Goal: Task Accomplishment & Management: Use online tool/utility

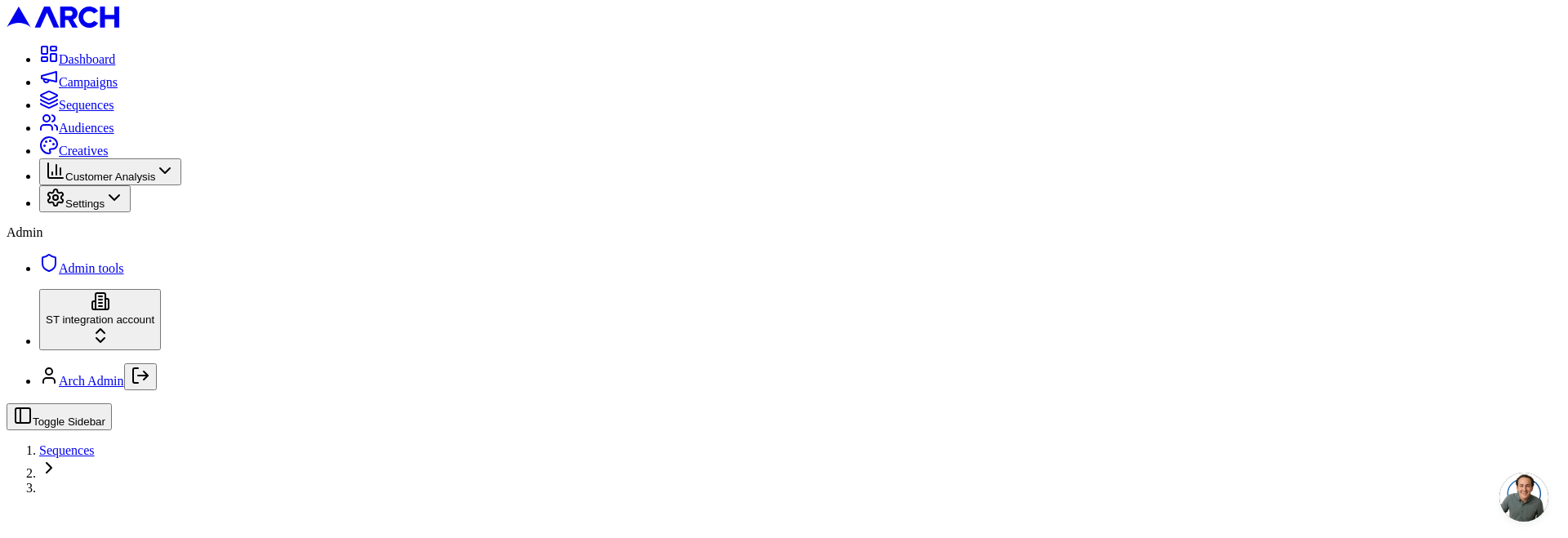
click at [95, 443] on span "Sequences" at bounding box center [67, 450] width 56 height 14
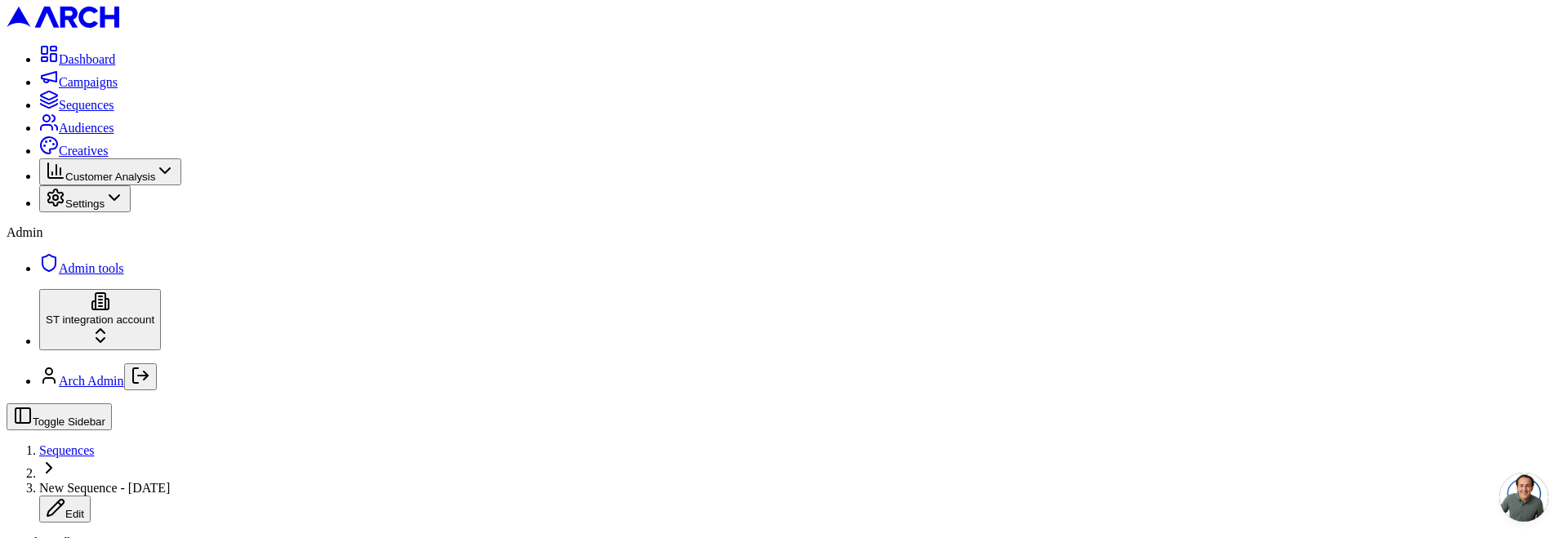
click at [95, 443] on span "Sequences" at bounding box center [67, 450] width 56 height 14
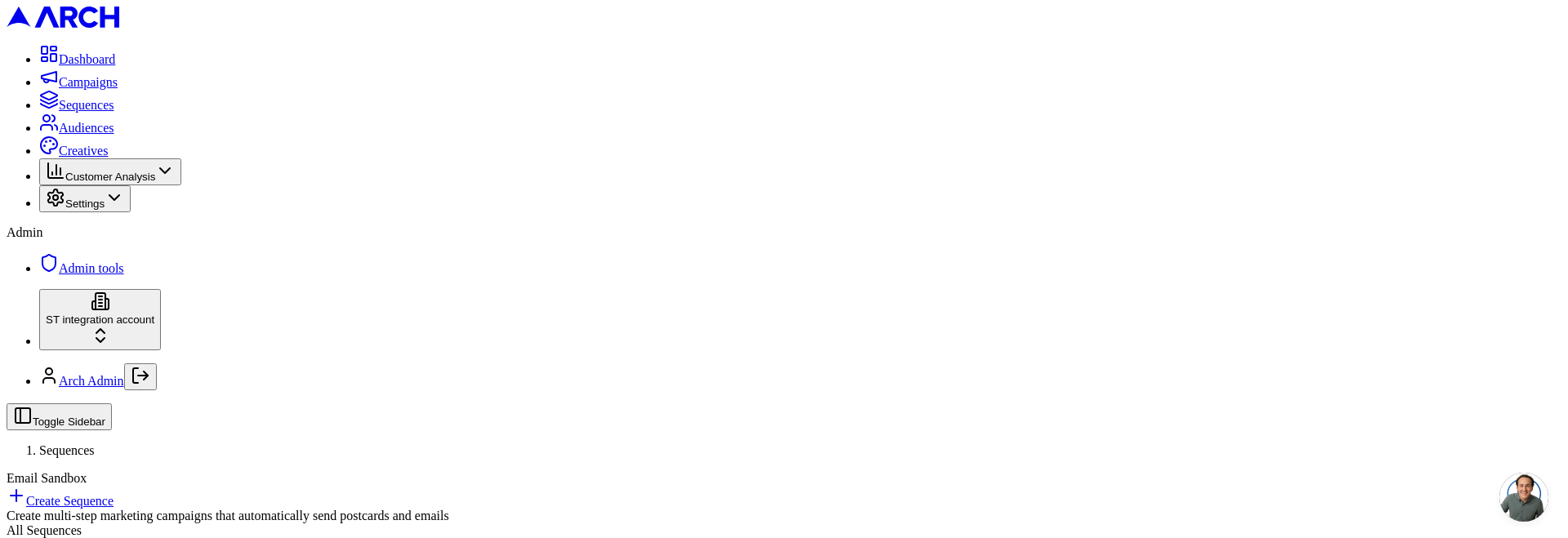
click at [59, 135] on span "Audiences" at bounding box center [86, 128] width 56 height 14
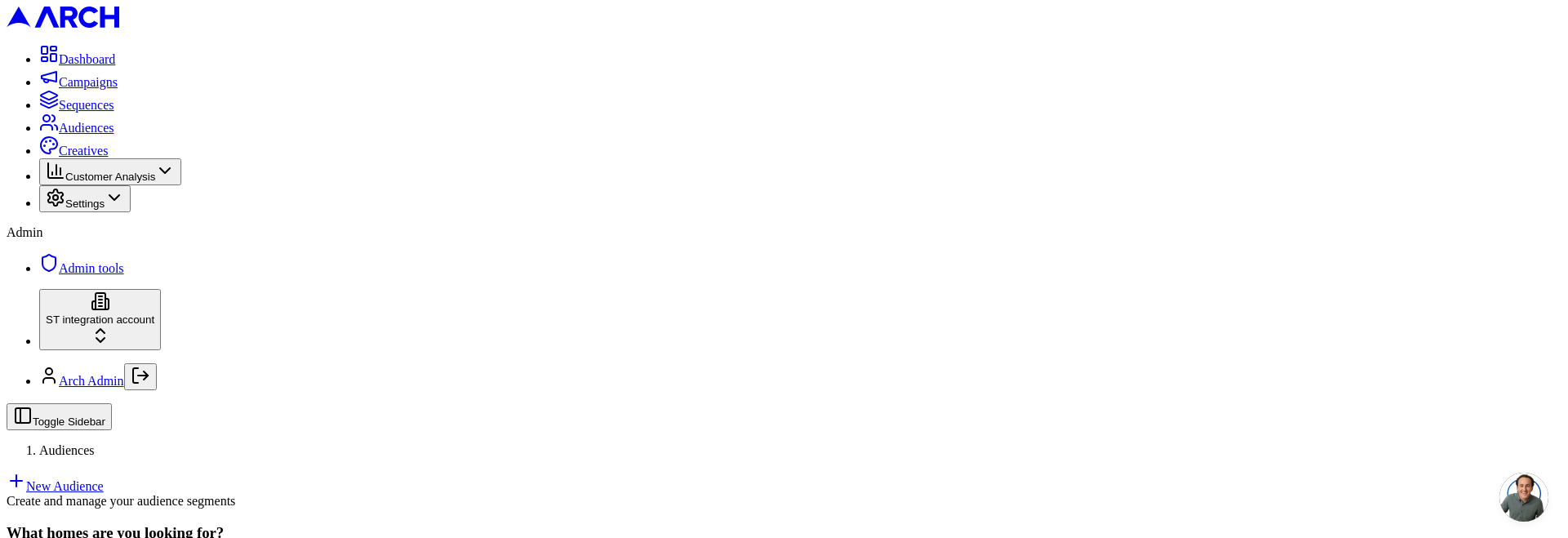
scroll to position [232, 0]
click at [104, 479] on link "New Audience" at bounding box center [54, 487] width 97 height 14
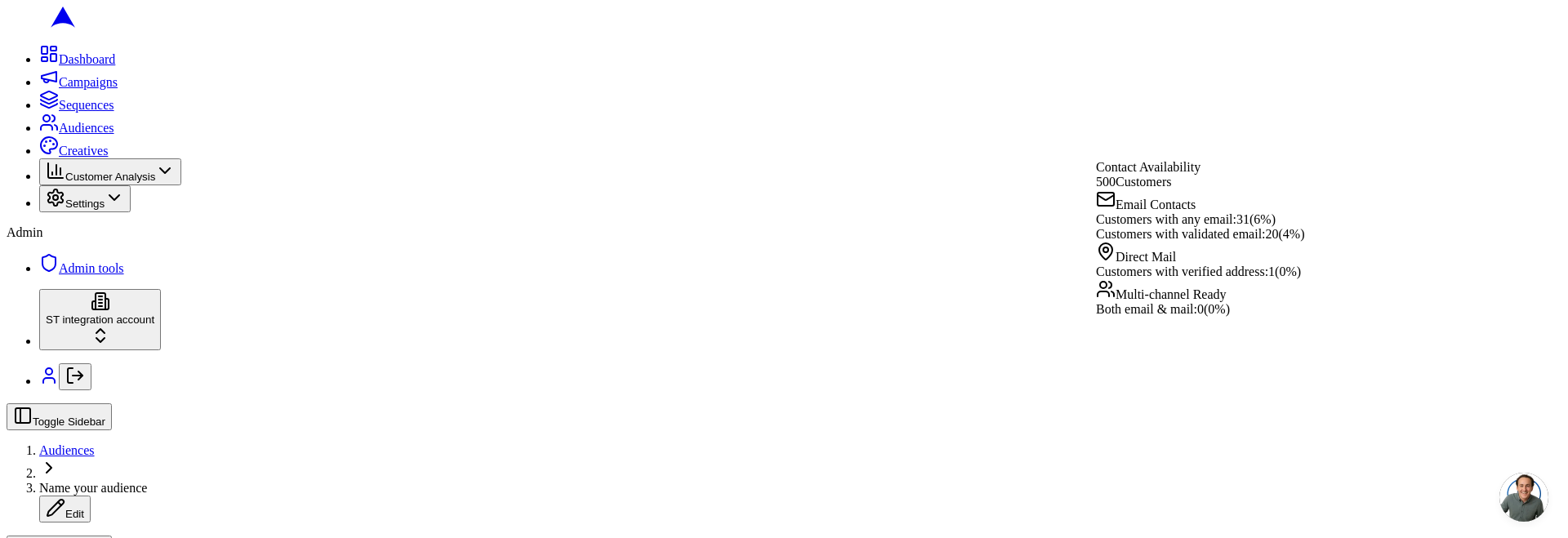
click at [1258, 279] on span "Customers with verified address:" at bounding box center [1182, 272] width 172 height 14
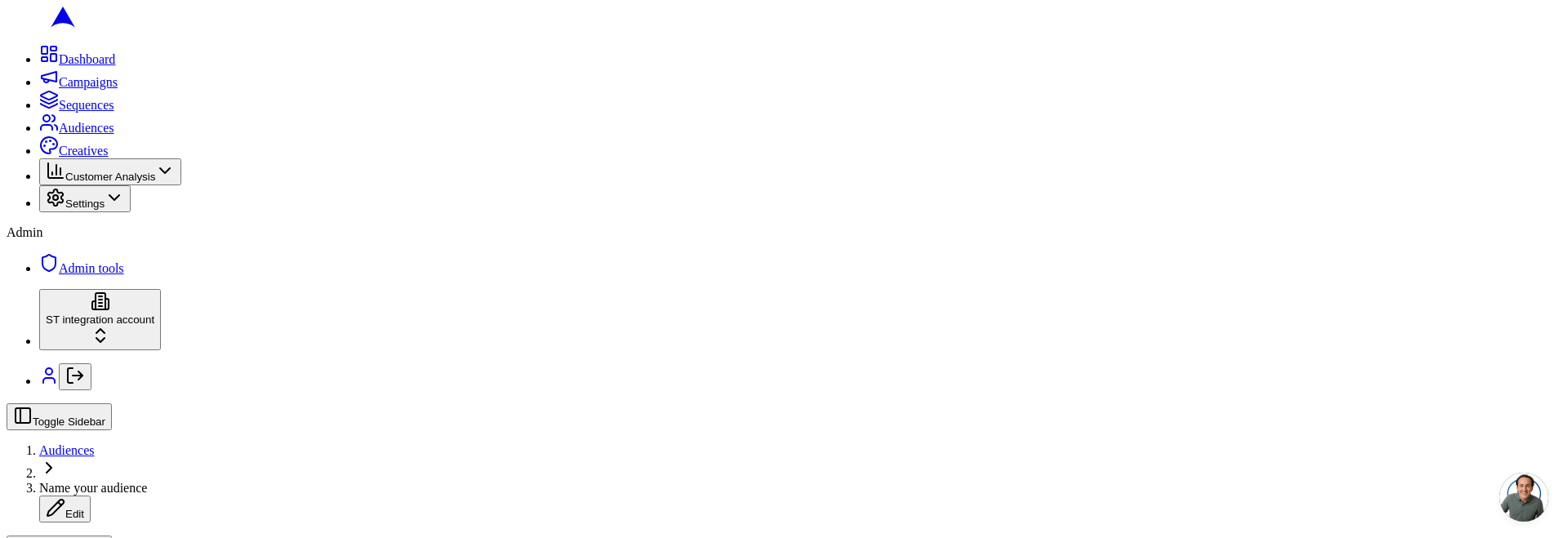
scroll to position [596, 0]
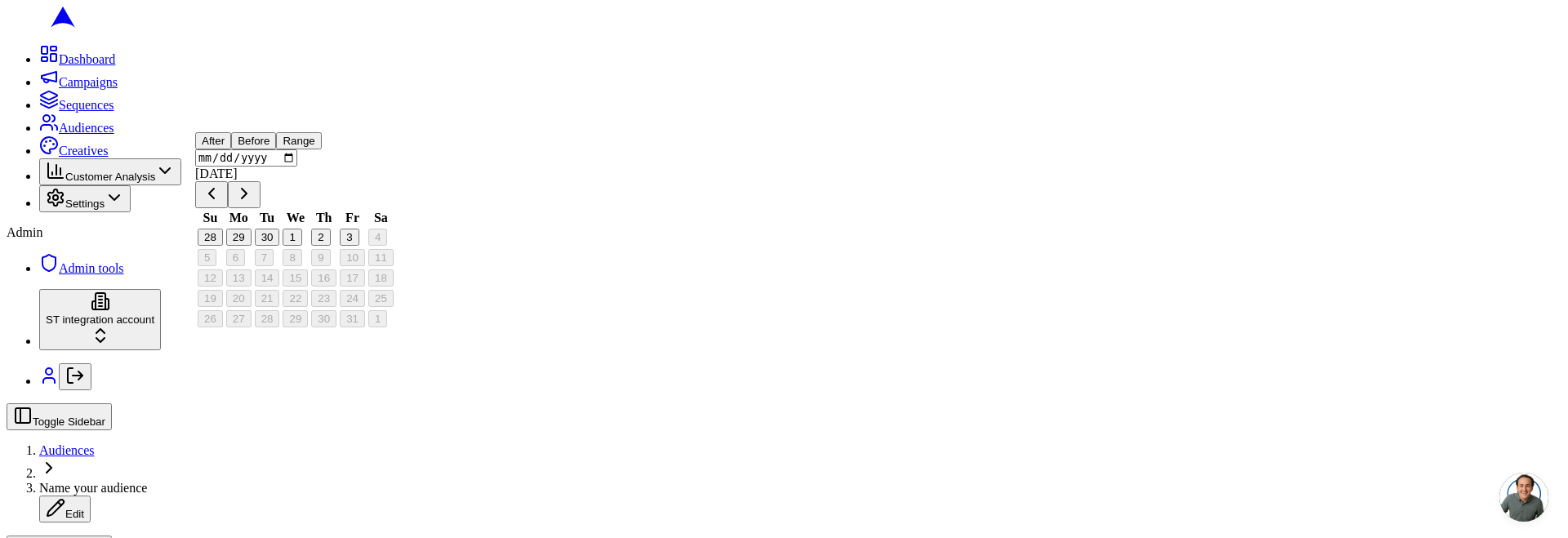
click at [223, 246] on button "28" at bounding box center [211, 236] width 26 height 17
type input "2025-09-28"
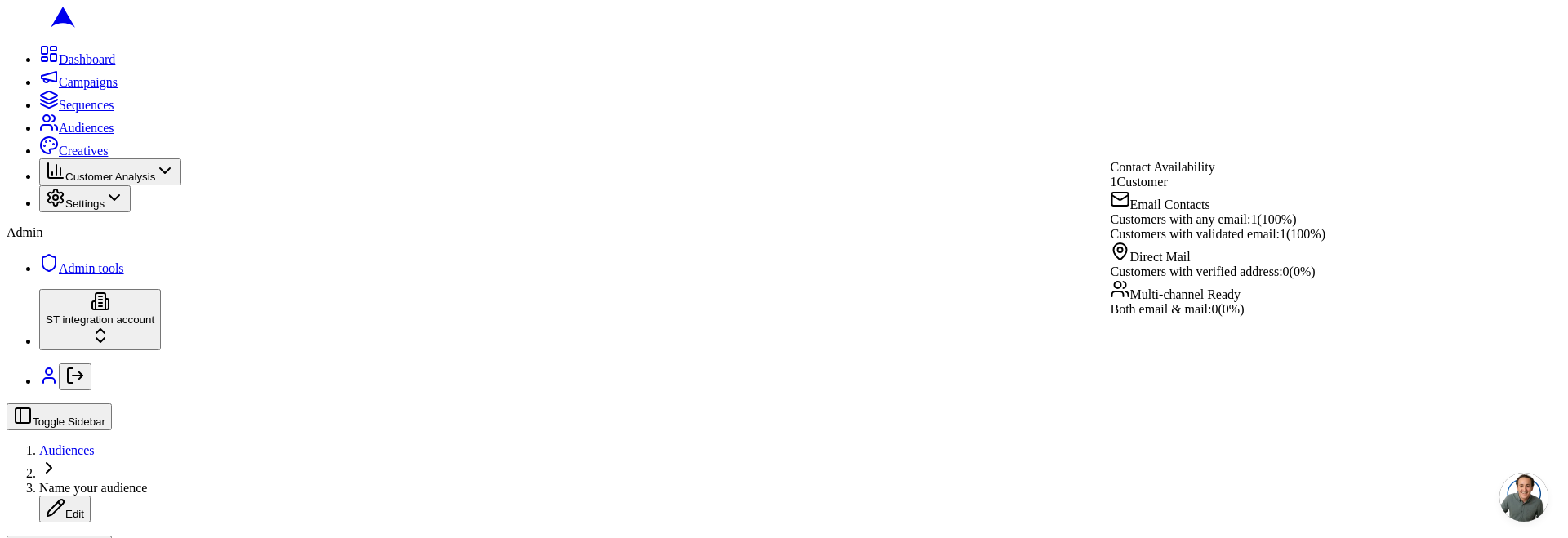
drag, startPoint x: 513, startPoint y: 495, endPoint x: 482, endPoint y: 445, distance: 58.8
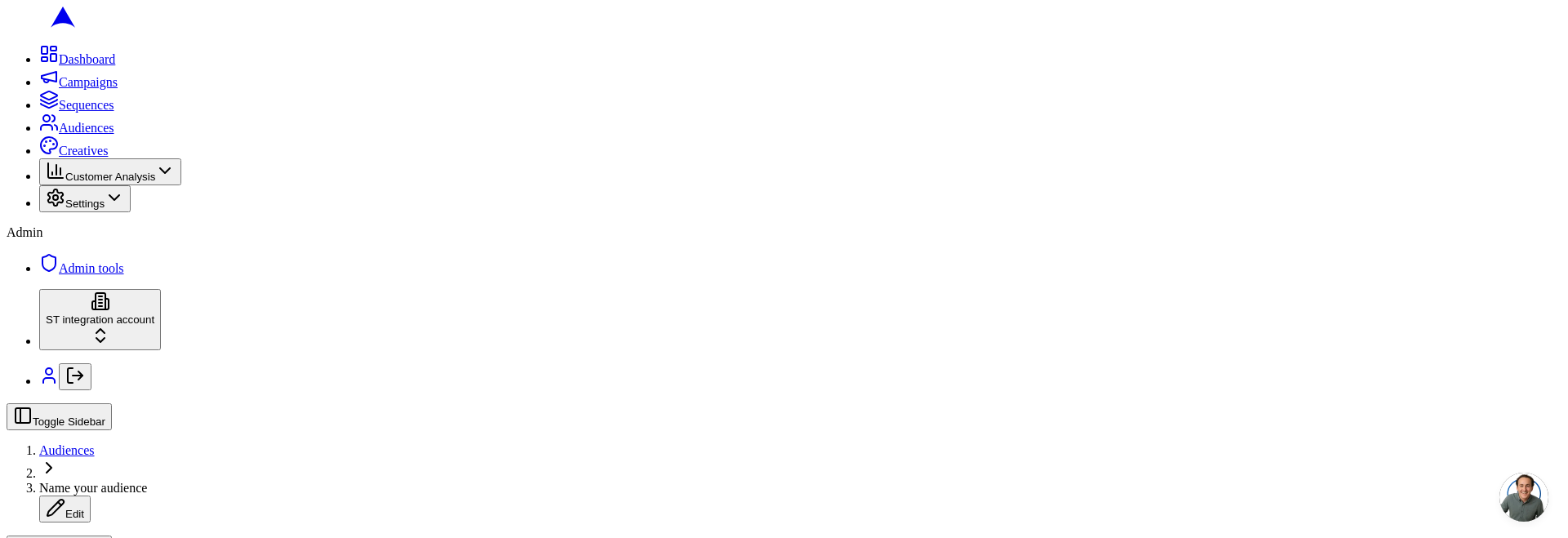
scroll to position [0, 0]
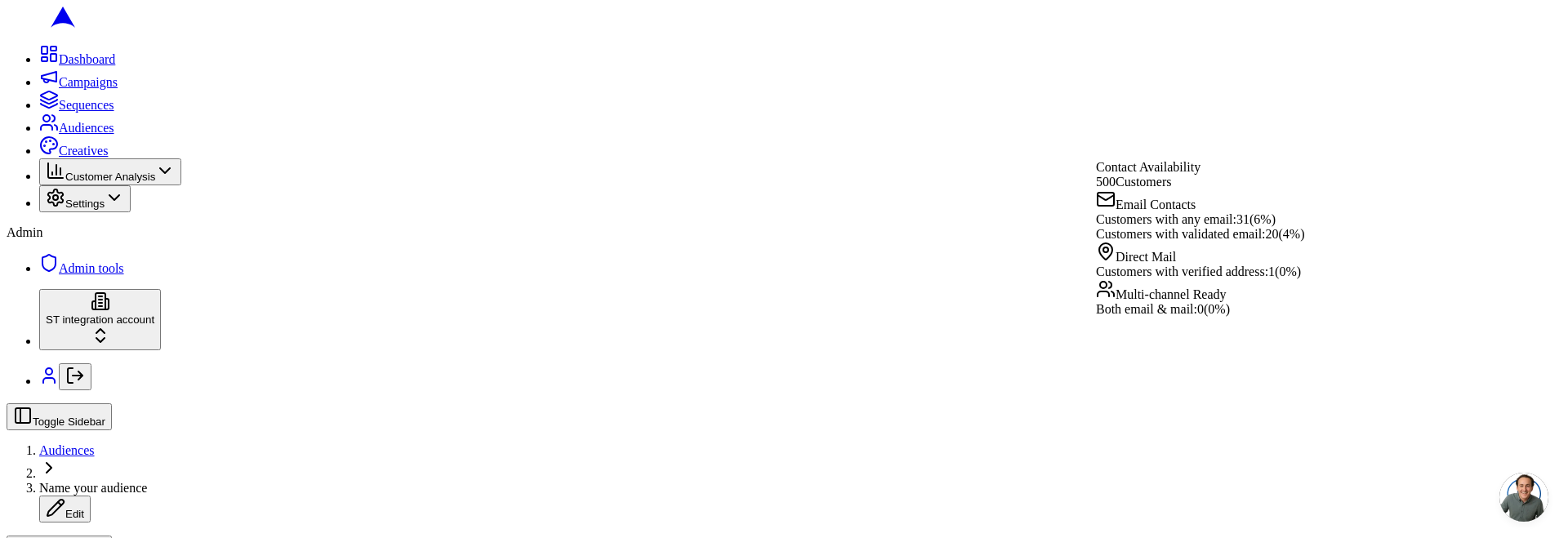
click at [1301, 279] on span "1 ( 0 %)" at bounding box center [1285, 272] width 33 height 14
drag, startPoint x: 1314, startPoint y: 281, endPoint x: 1320, endPoint y: 247, distance: 34.5
click at [1301, 279] on span "1 ( 0 %)" at bounding box center [1285, 272] width 33 height 14
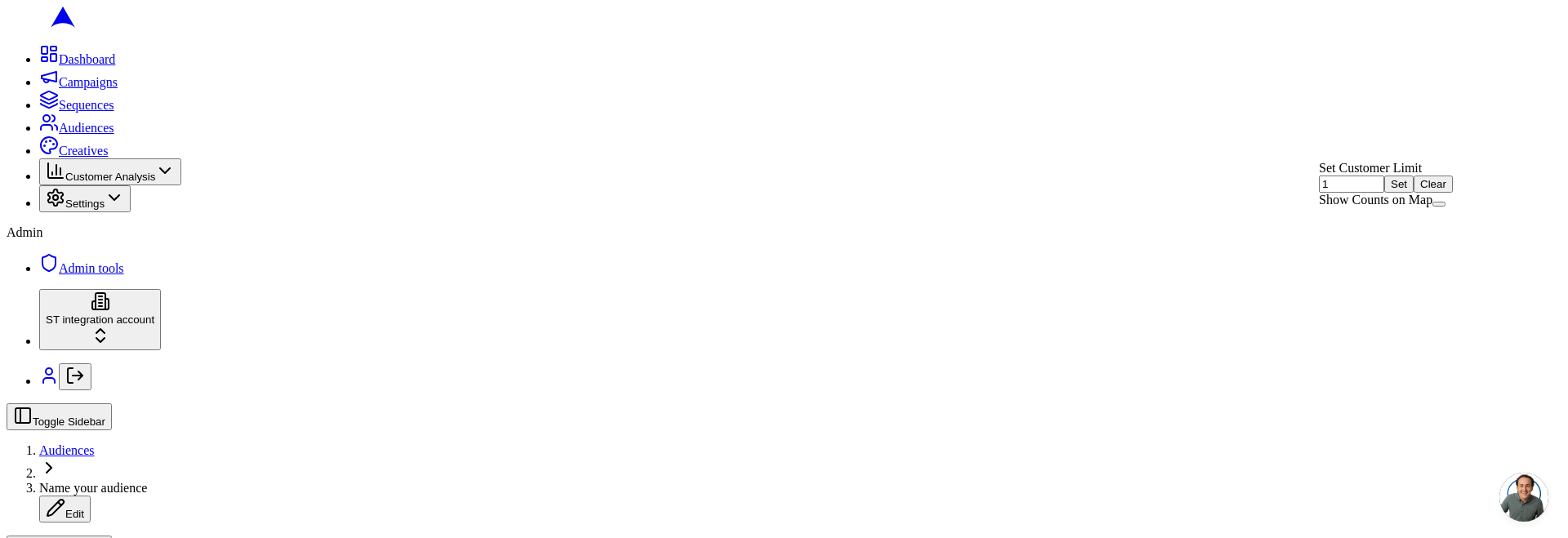
type input "1"
click at [1414, 193] on button "Set" at bounding box center [1398, 184] width 29 height 17
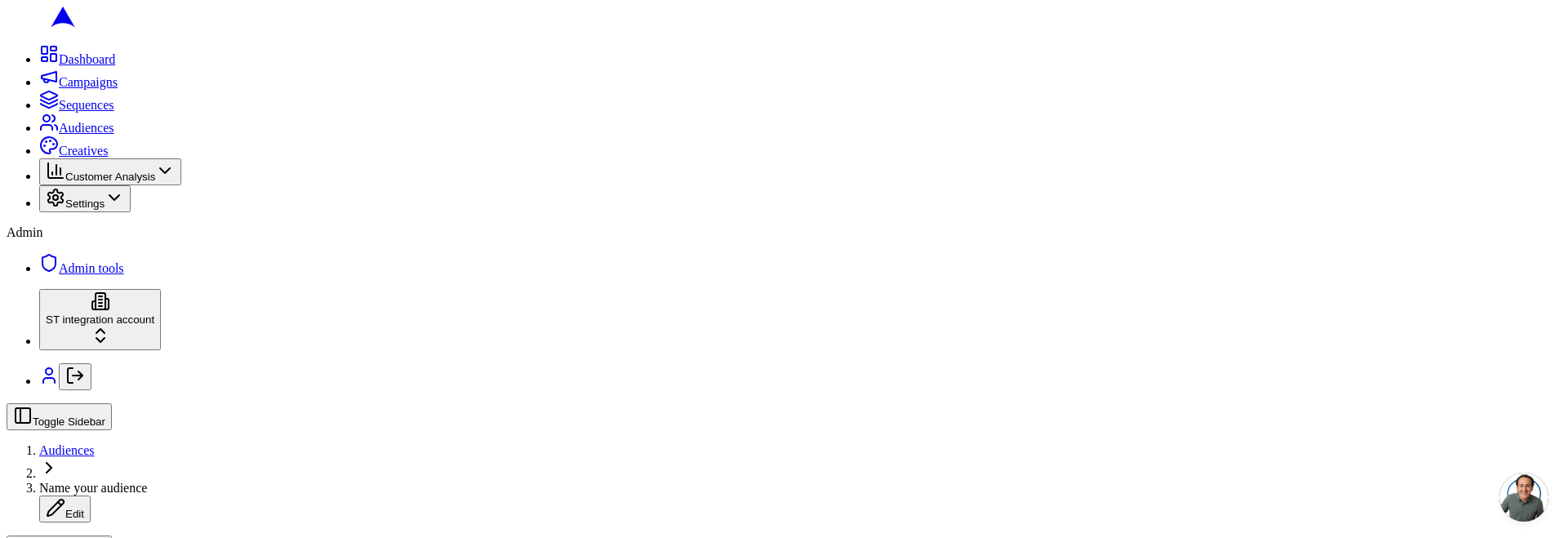
click at [1453, 193] on button "Clear" at bounding box center [1434, 184] width 39 height 17
click at [147, 481] on span "Name your audience" at bounding box center [92, 488] width 107 height 14
type input "test of 500 customers, 1 postal address"
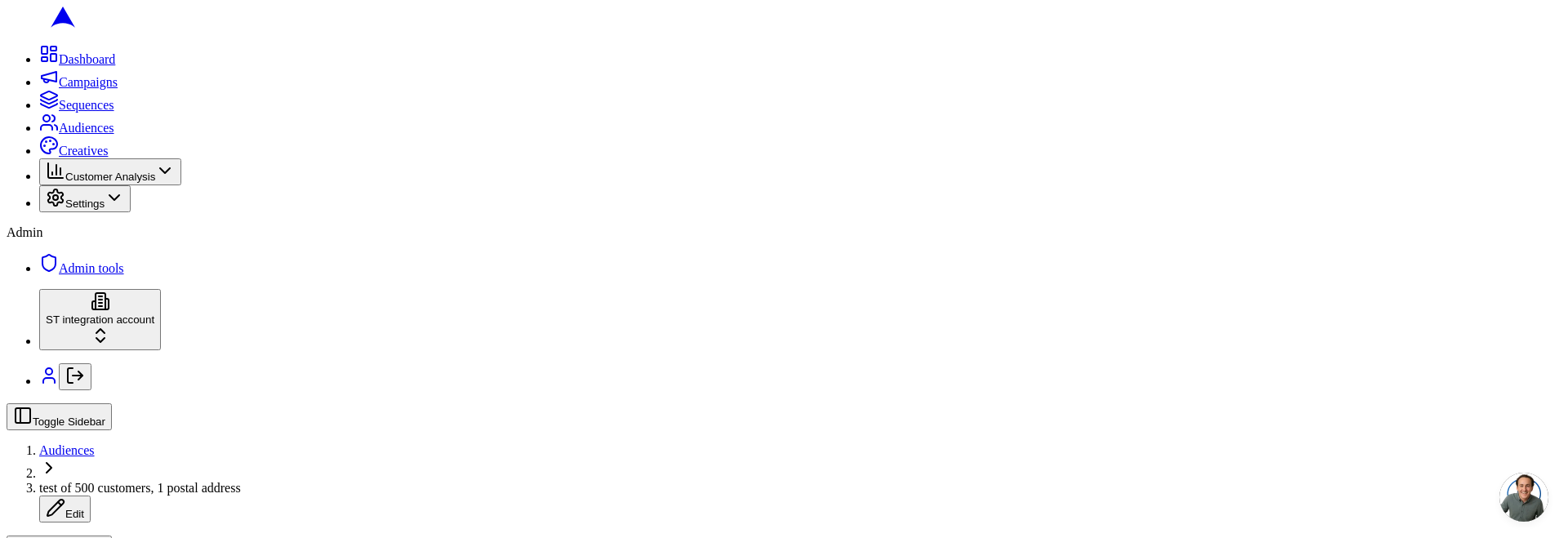
click at [95, 443] on span "Audiences" at bounding box center [67, 450] width 56 height 14
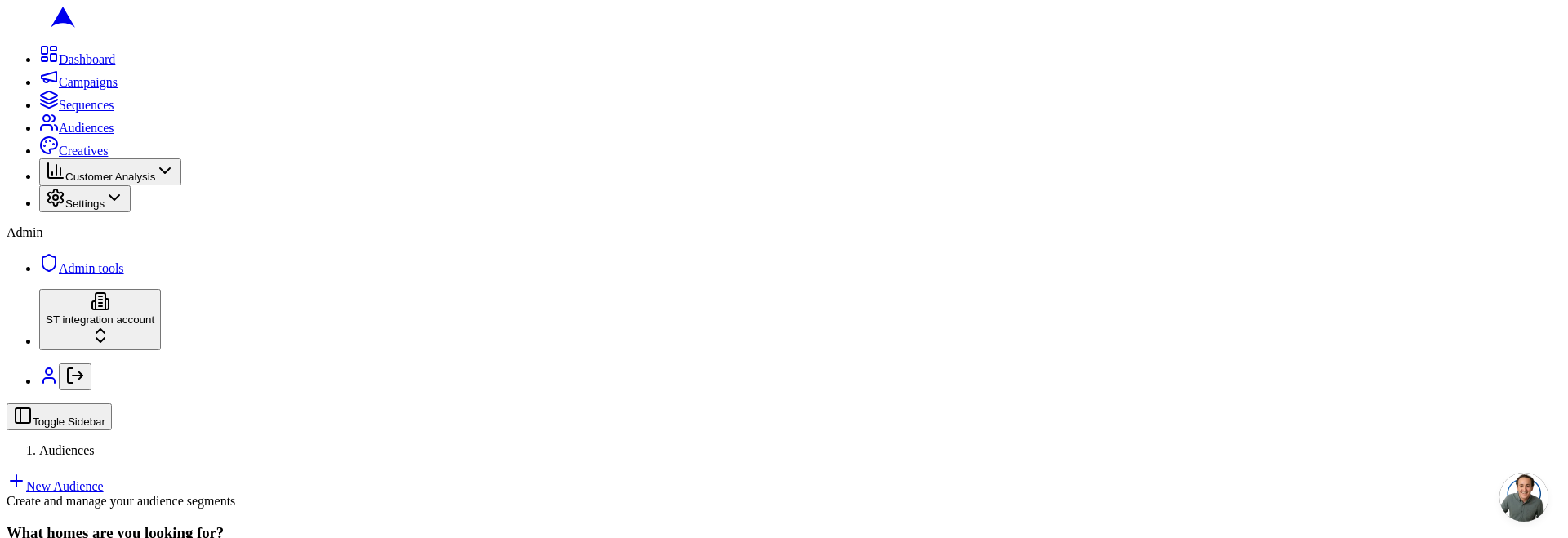
scroll to position [4, 0]
click at [39, 109] on icon at bounding box center [49, 99] width 20 height 20
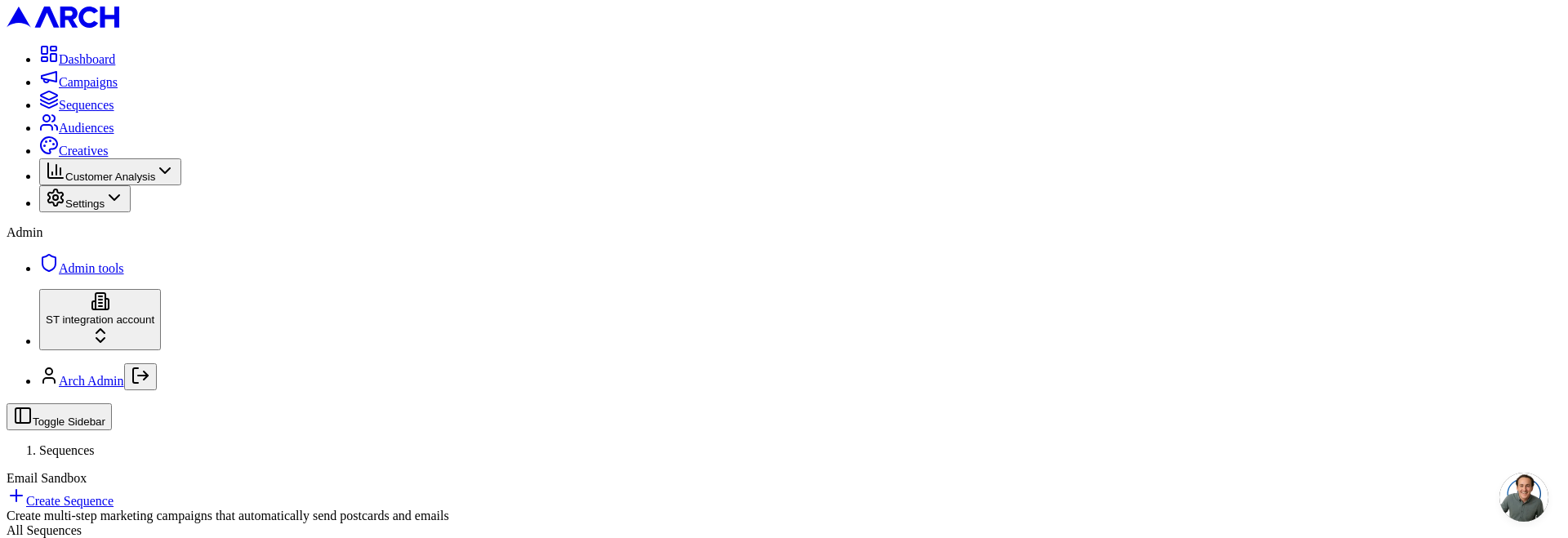
click at [114, 494] on link "Create Sequence" at bounding box center [60, 501] width 107 height 14
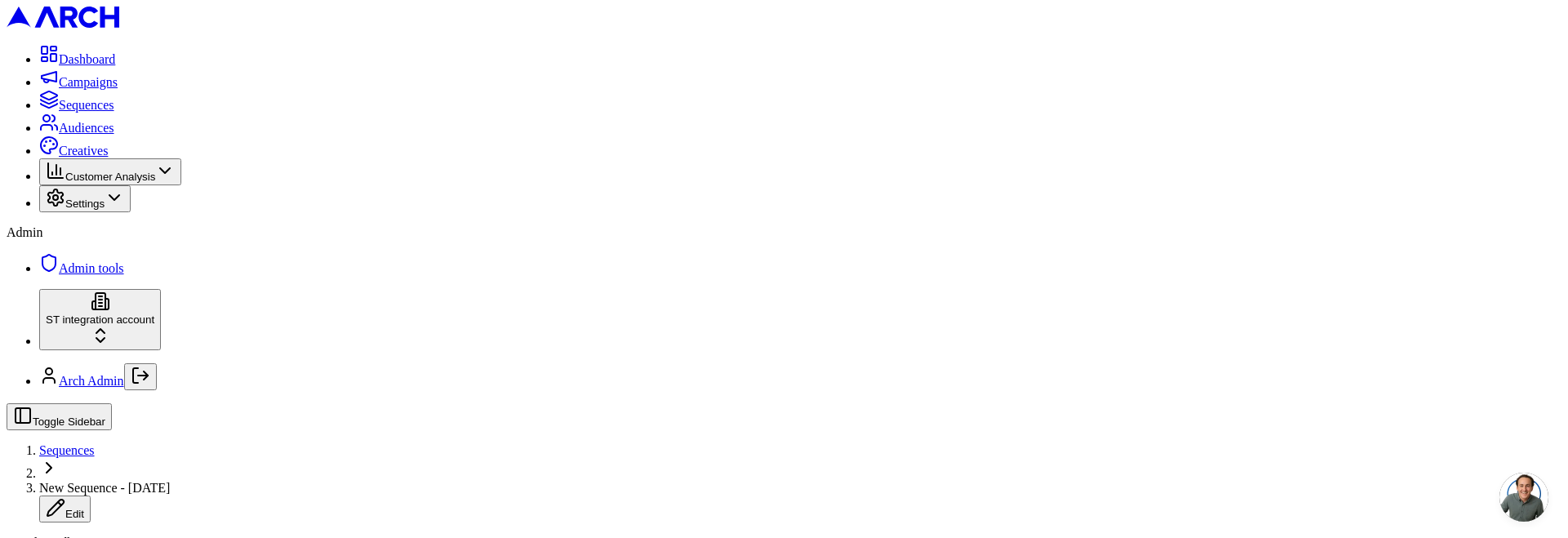
click at [99, 135] on link "Audiences" at bounding box center [76, 128] width 76 height 14
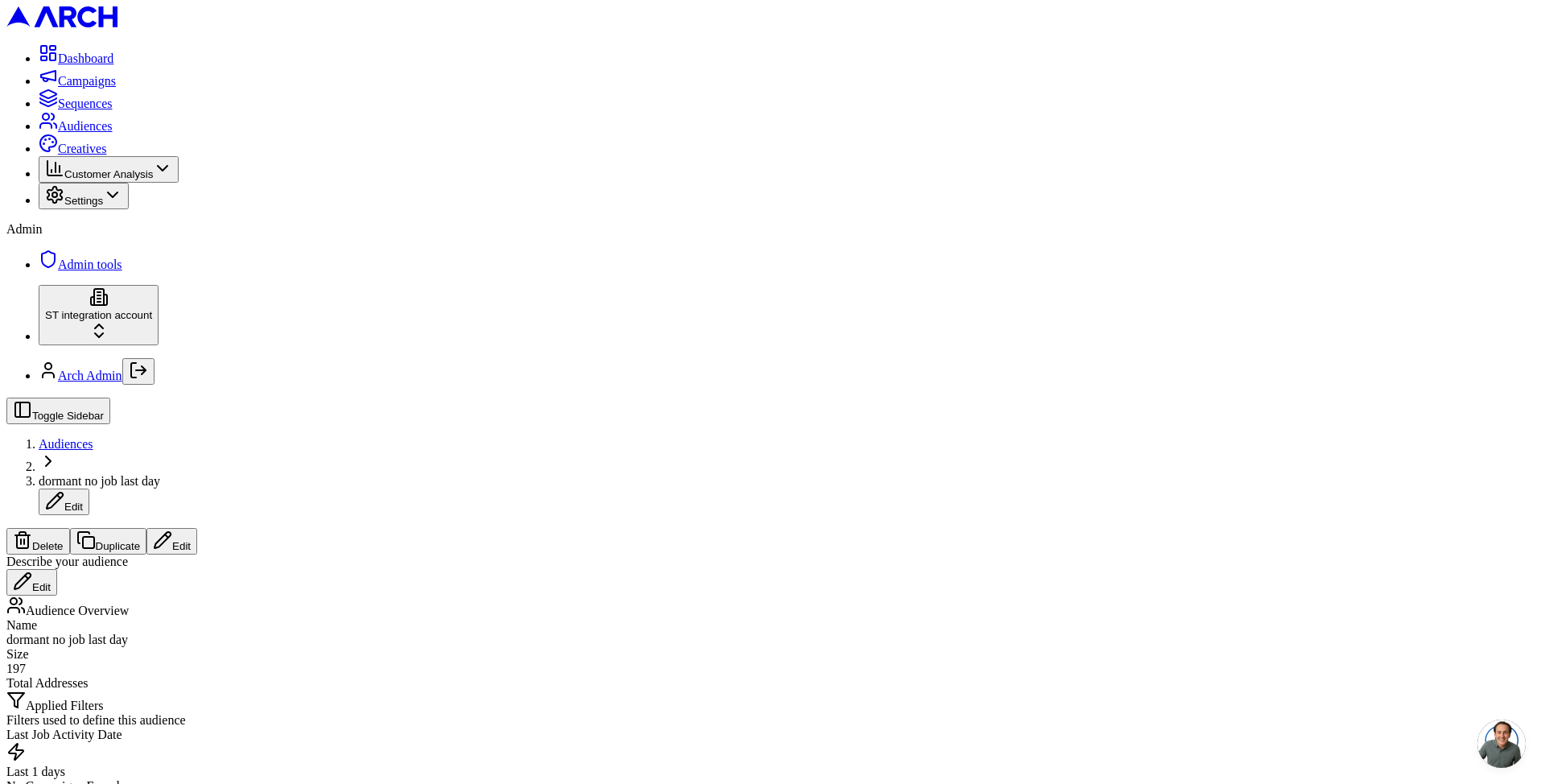
click at [94, 437] on span "Audiences" at bounding box center [66, 444] width 55 height 14
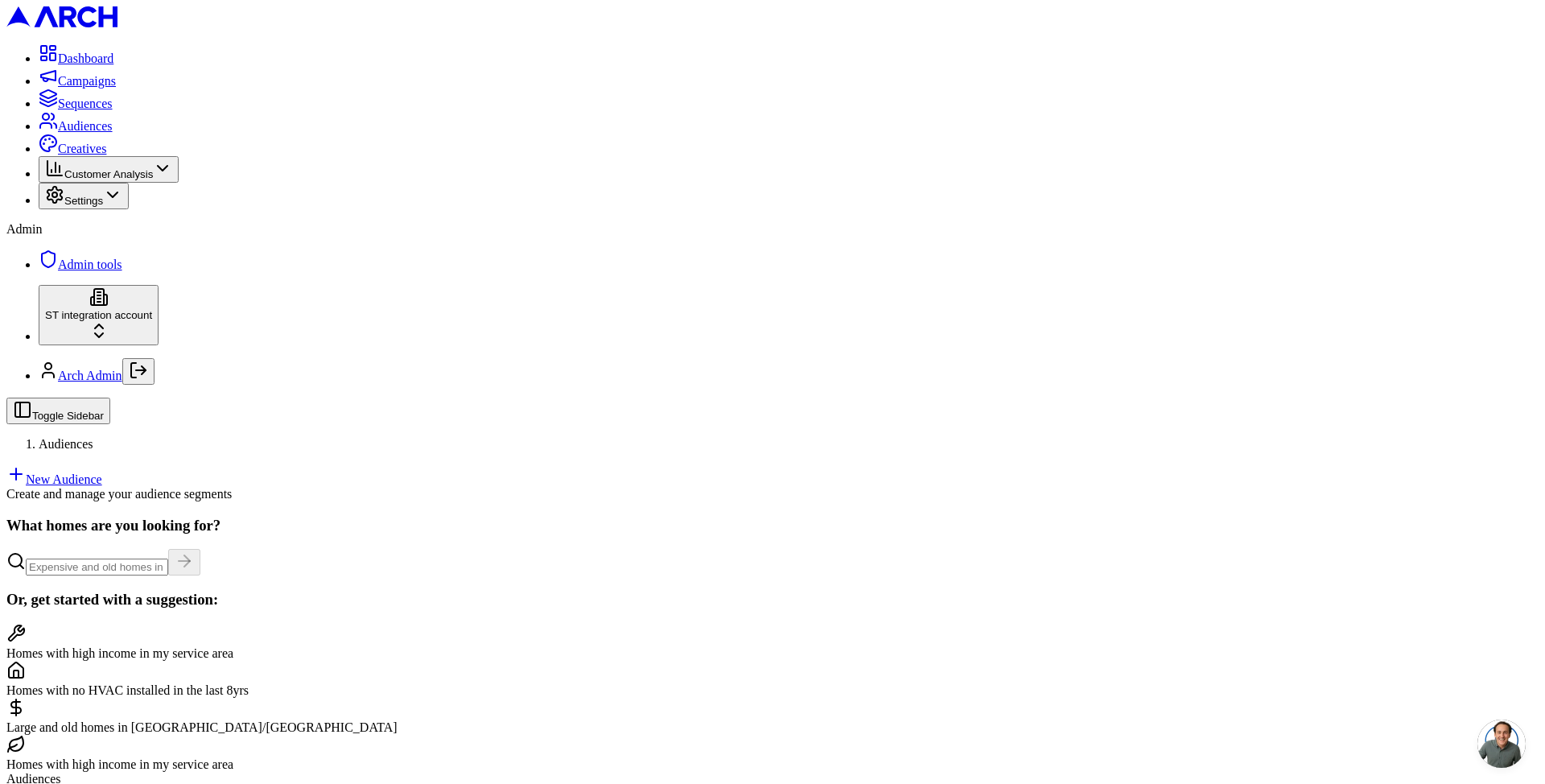
click at [102, 472] on link "New Audience" at bounding box center [53, 480] width 95 height 14
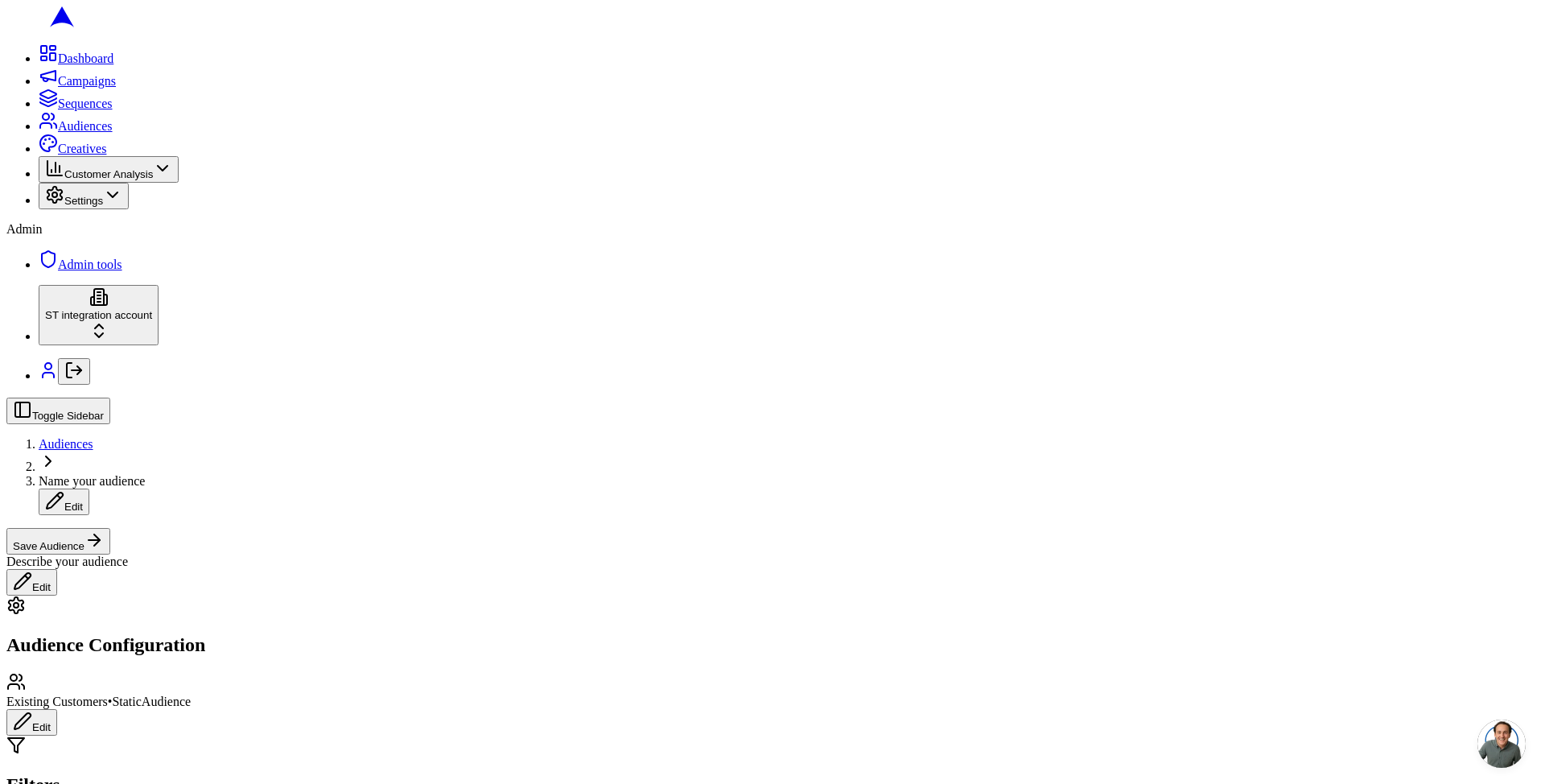
click at [145, 474] on span "Name your audience" at bounding box center [91, 481] width 106 height 14
type input "500 customers, incl 1 postal"
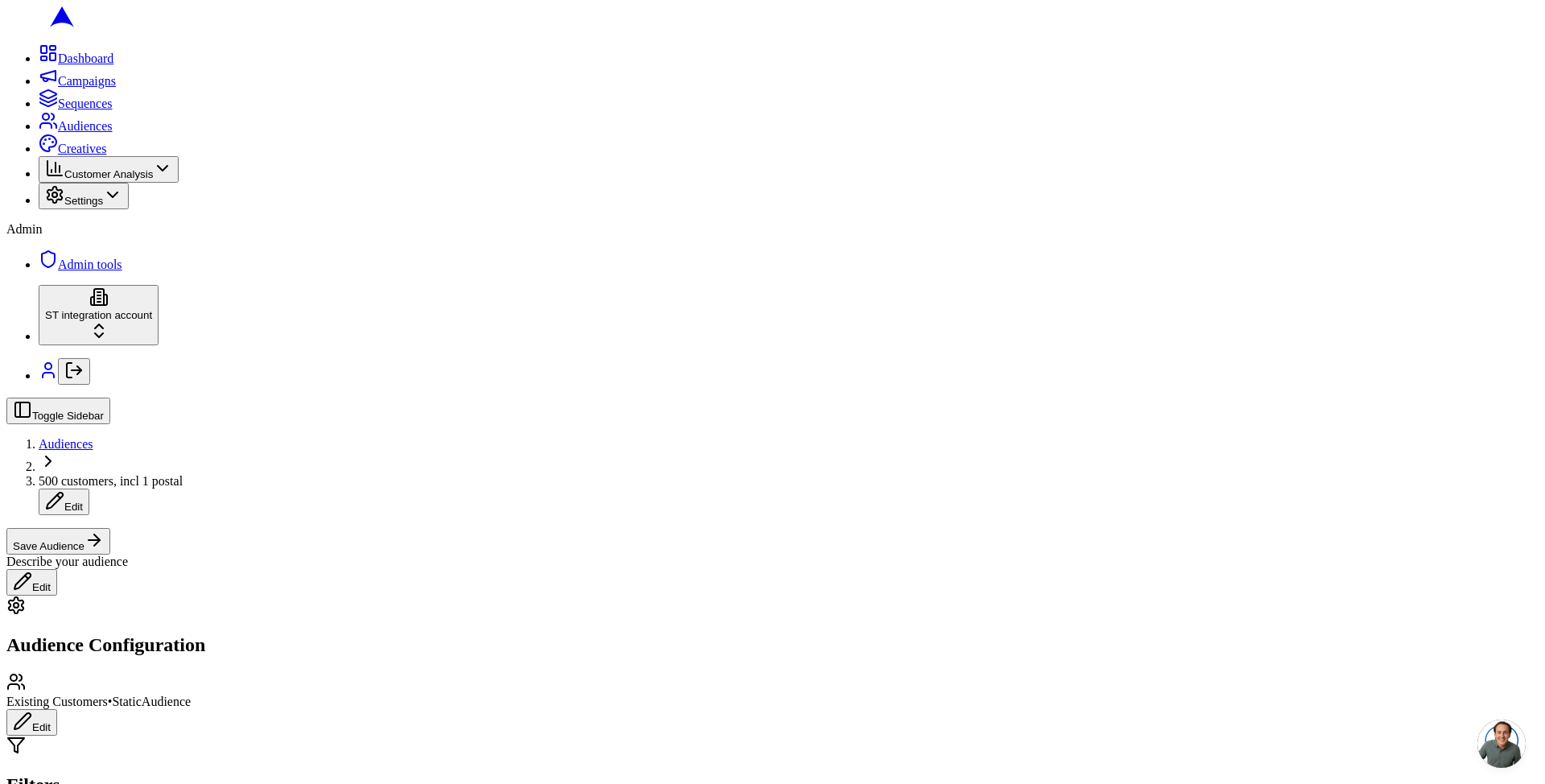
click at [110, 528] on button "Save Audience" at bounding box center [58, 541] width 104 height 26
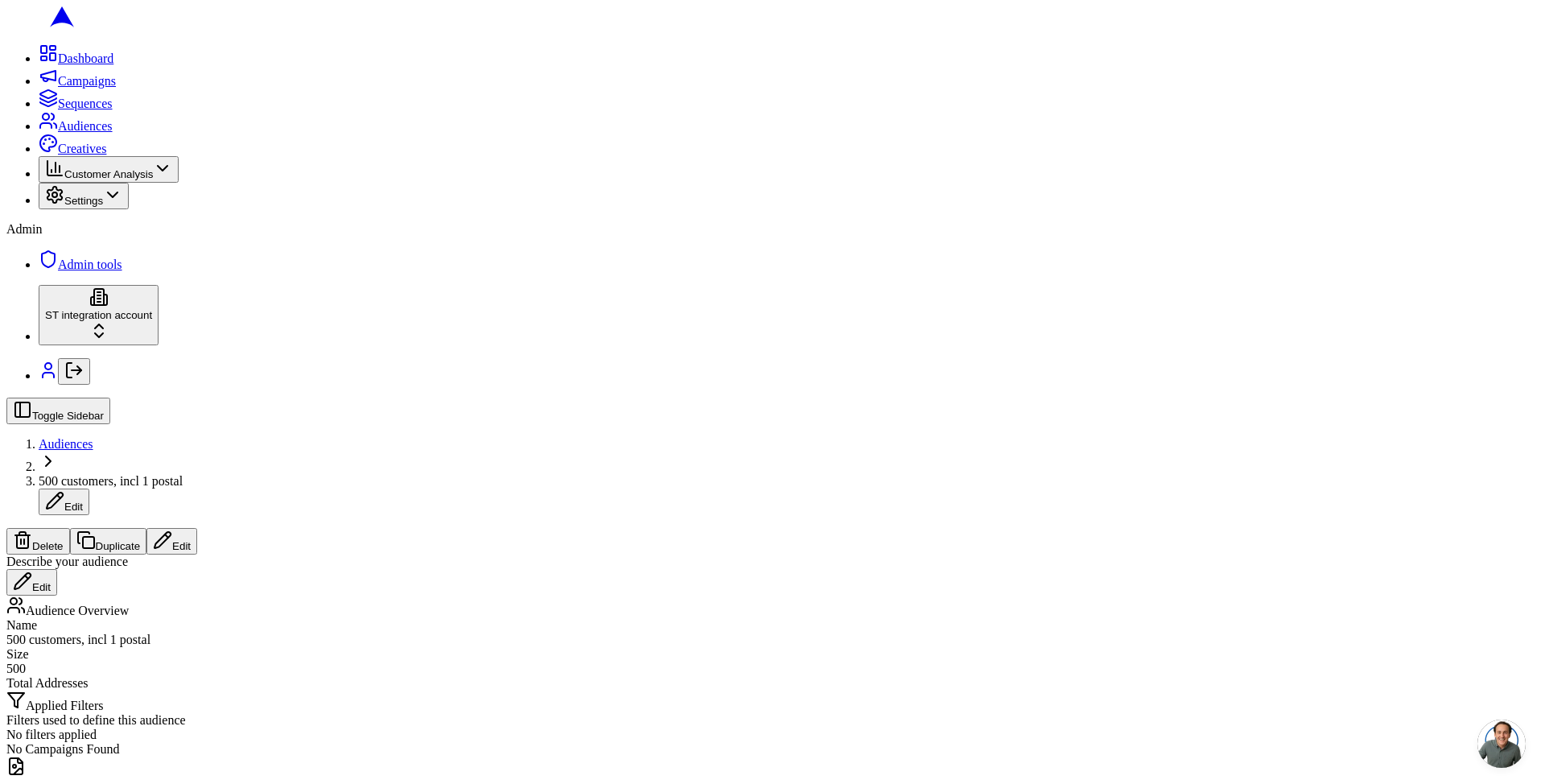
click at [94, 437] on span "Audiences" at bounding box center [66, 444] width 55 height 14
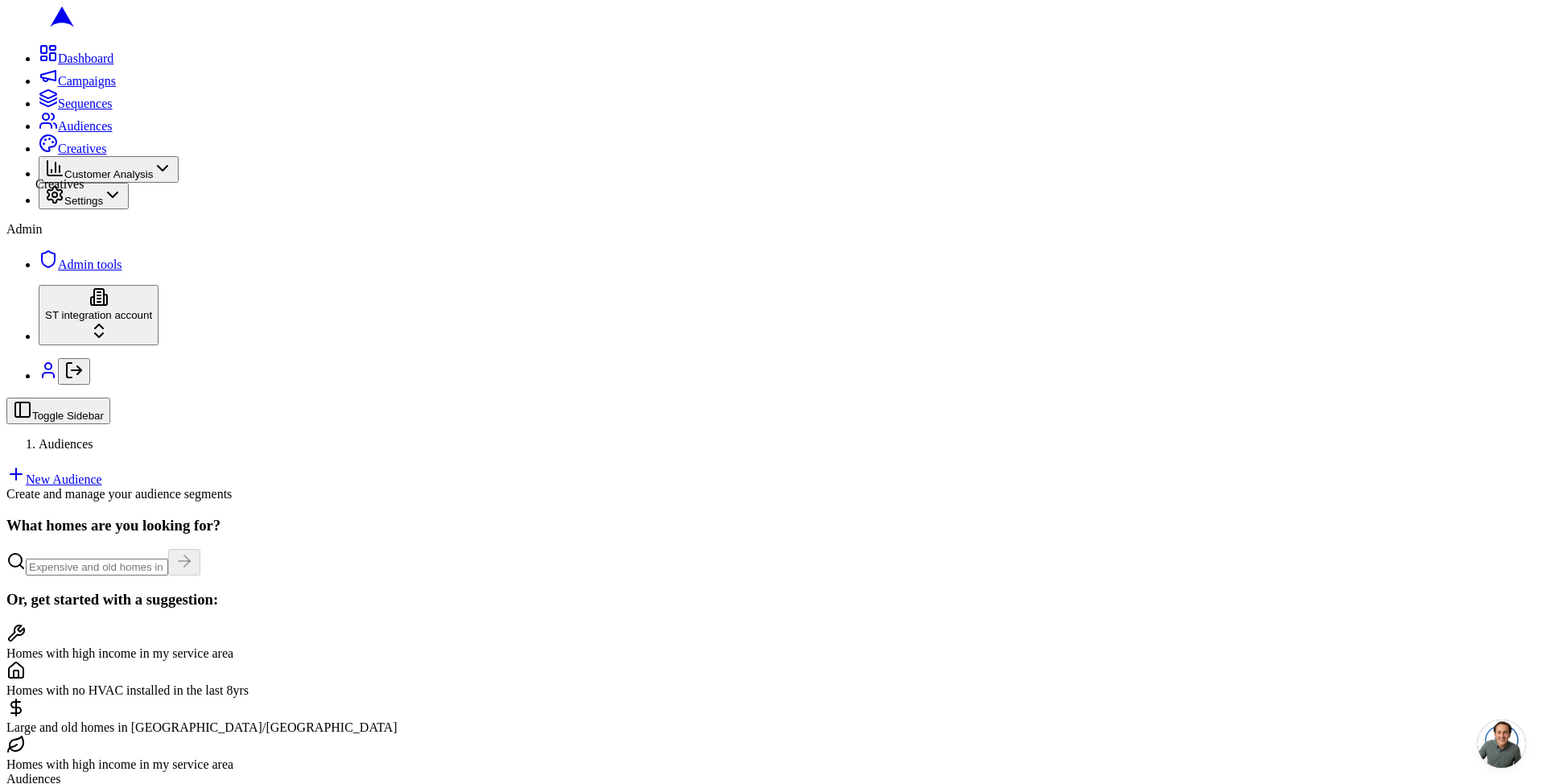
click at [33, 180] on div "Dashboard Campaigns Sequences Audiences Creatives Customer Analysis Settings" at bounding box center [772, 126] width 1533 height 165
click at [40, 151] on icon at bounding box center [48, 143] width 16 height 16
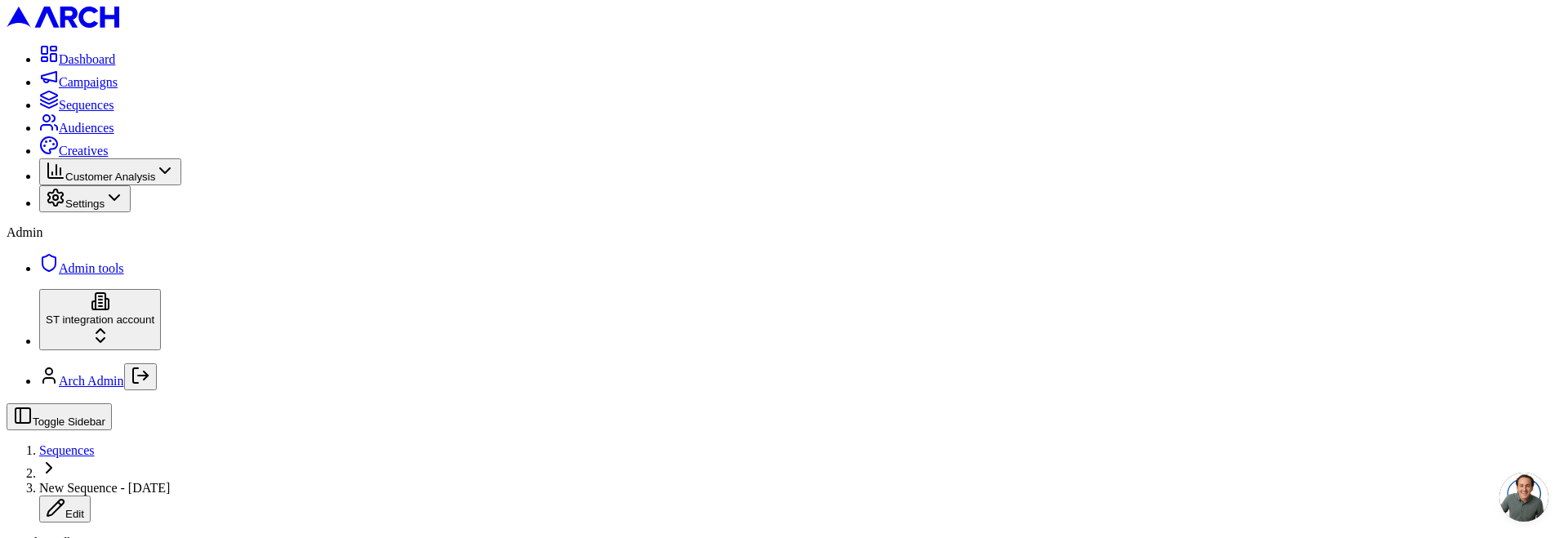
click at [79, 89] on span "Campaigns" at bounding box center [88, 83] width 59 height 14
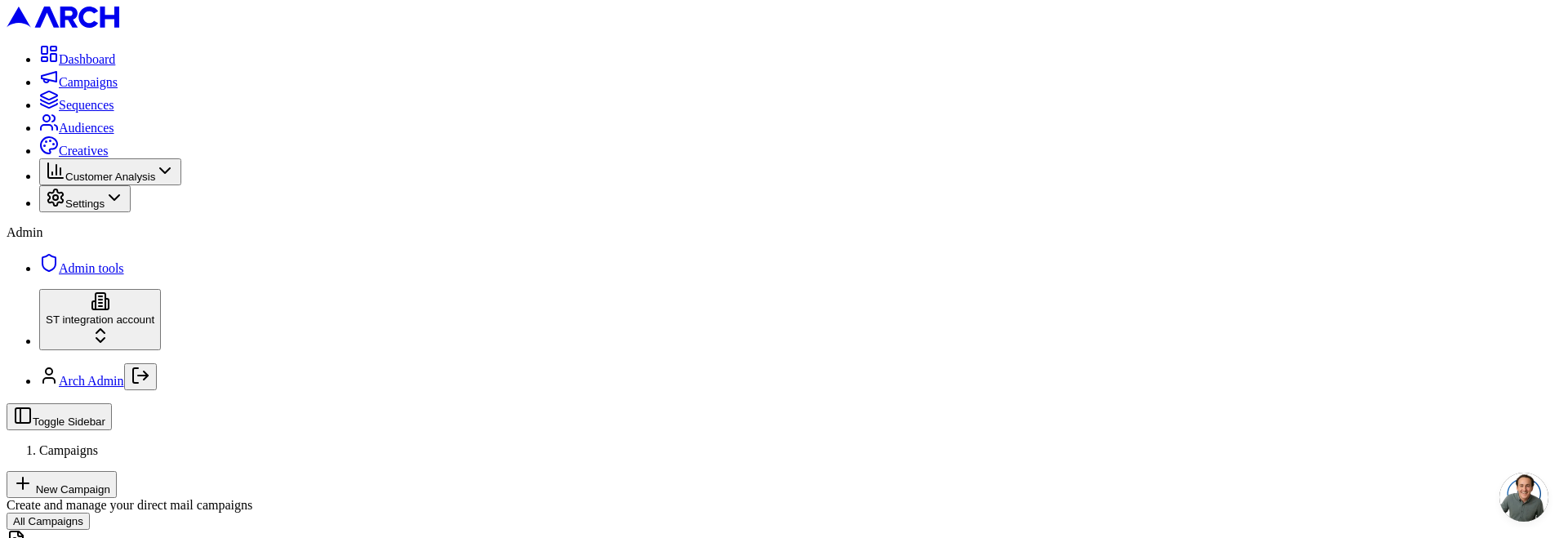
click at [116, 471] on button "New Campaign" at bounding box center [61, 485] width 110 height 27
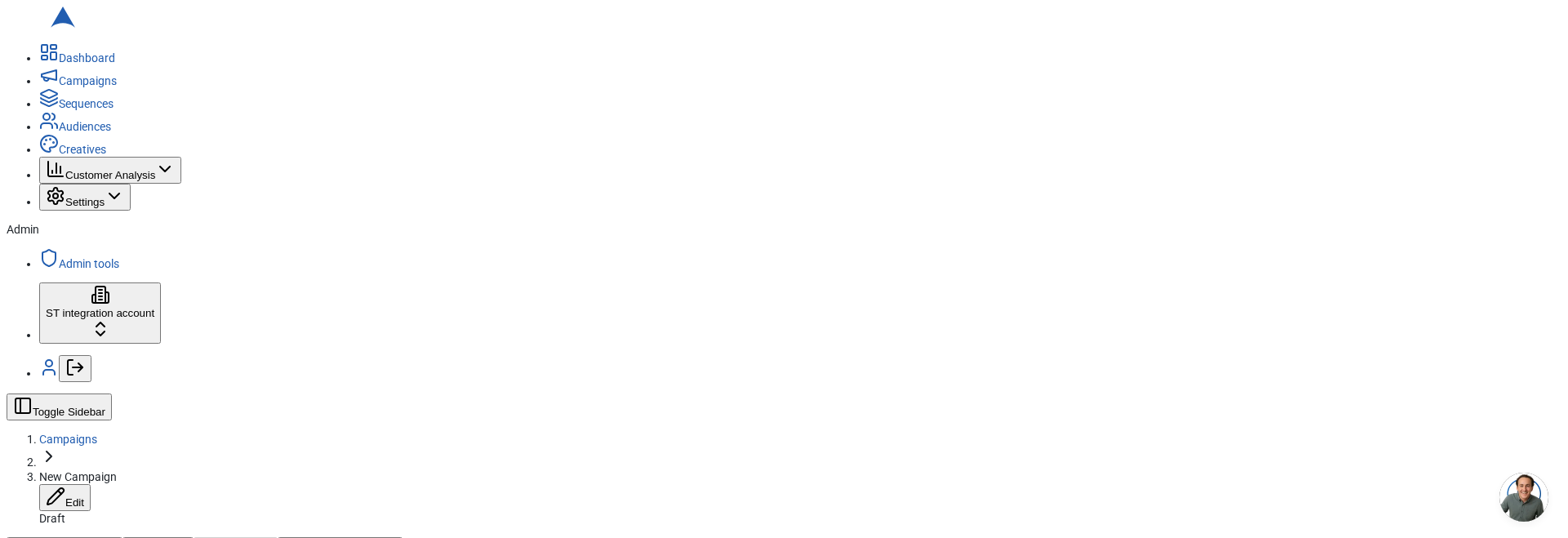
click at [97, 432] on span "Campaigns" at bounding box center [68, 439] width 58 height 13
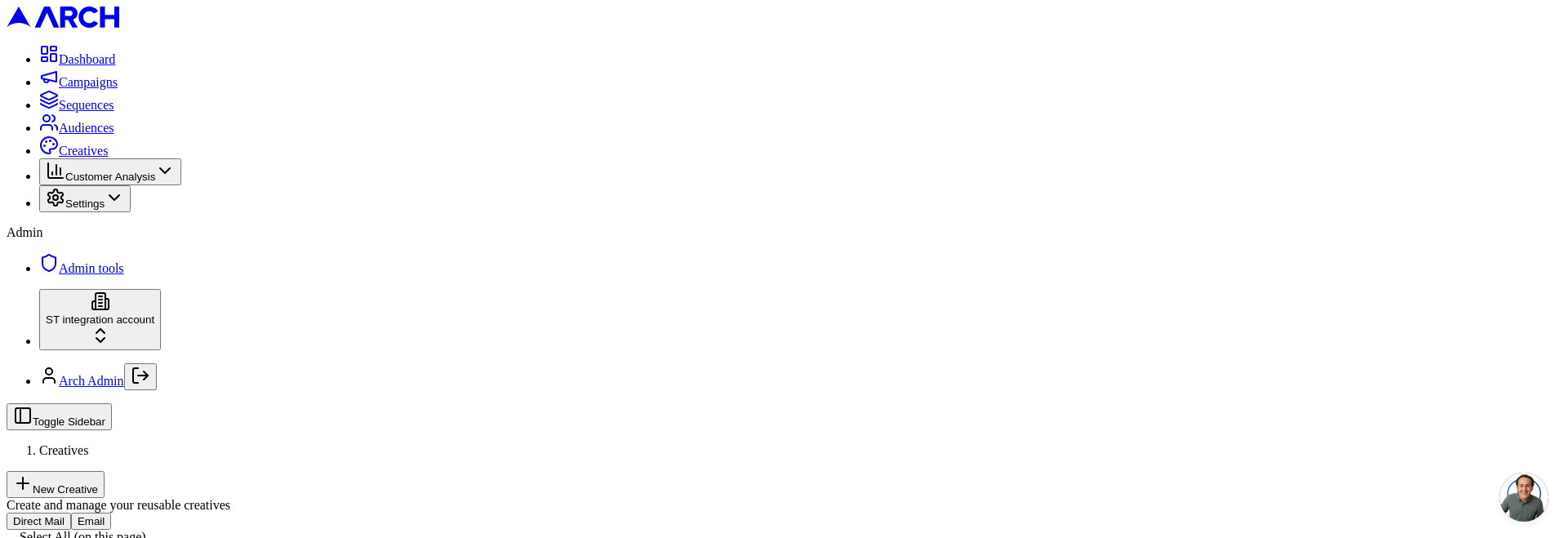
click at [115, 112] on span "Sequences" at bounding box center [86, 105] width 56 height 14
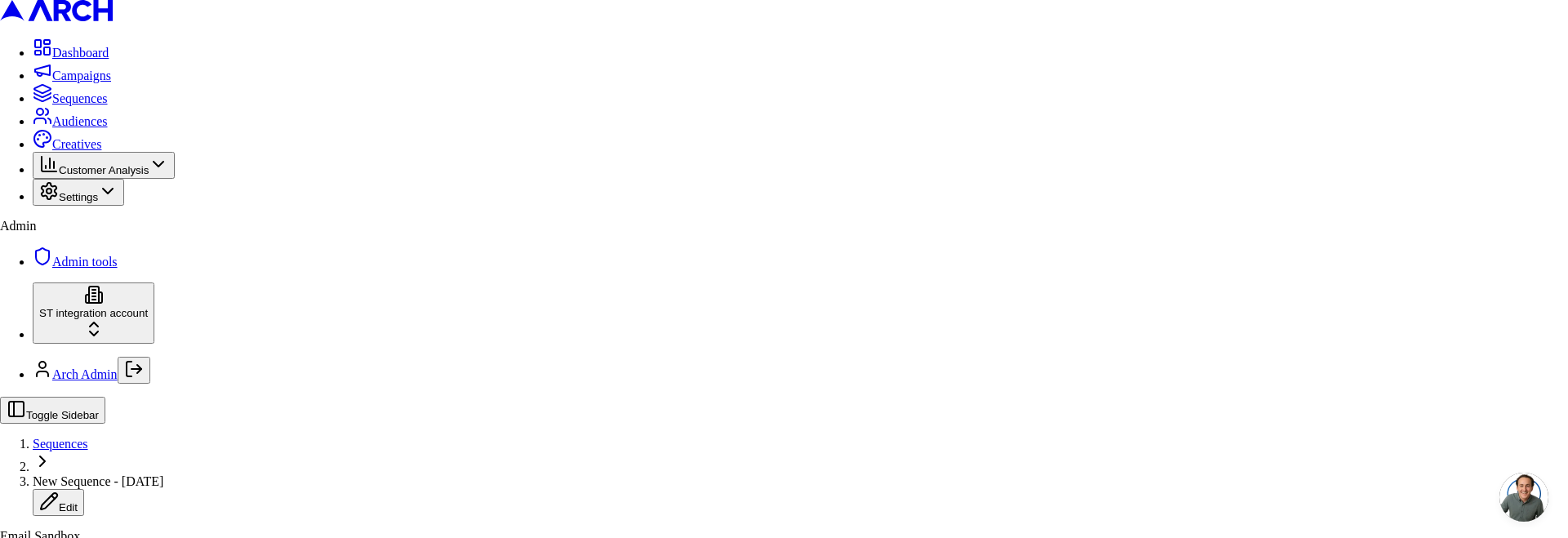
drag, startPoint x: 973, startPoint y: 494, endPoint x: 905, endPoint y: 305, distance: 200.9
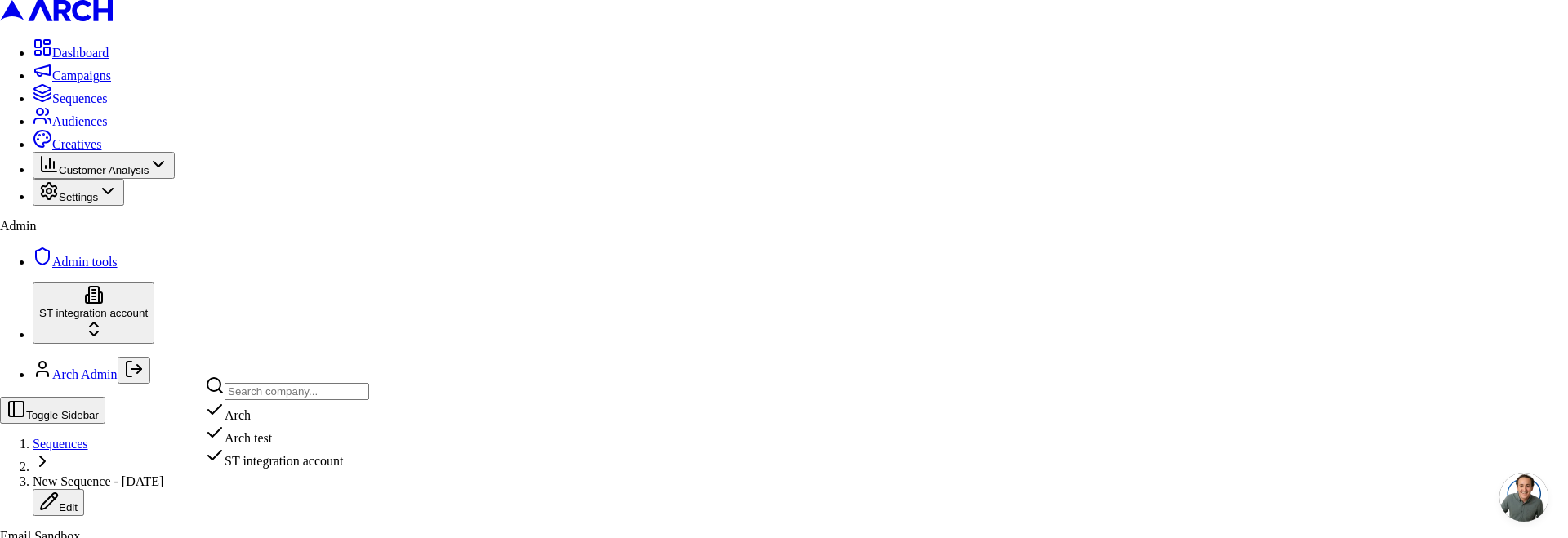
click at [267, 423] on div "Arch" at bounding box center [287, 412] width 164 height 23
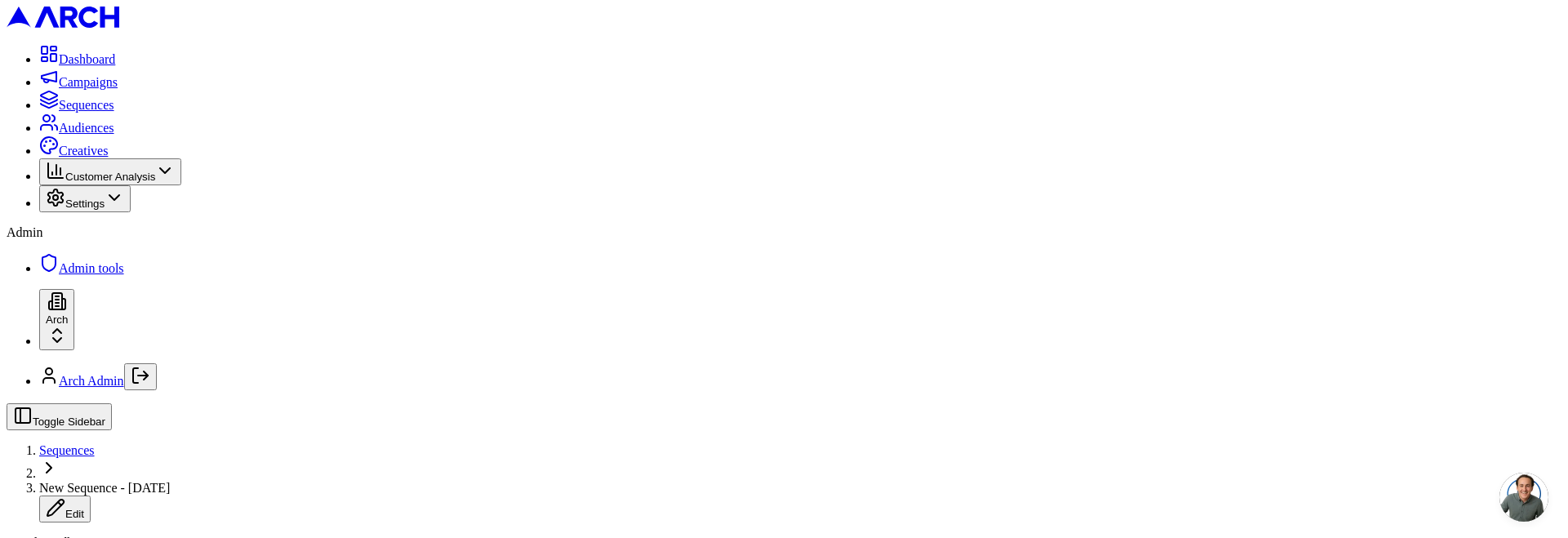
click at [76, 157] on span "Creatives" at bounding box center [83, 151] width 49 height 14
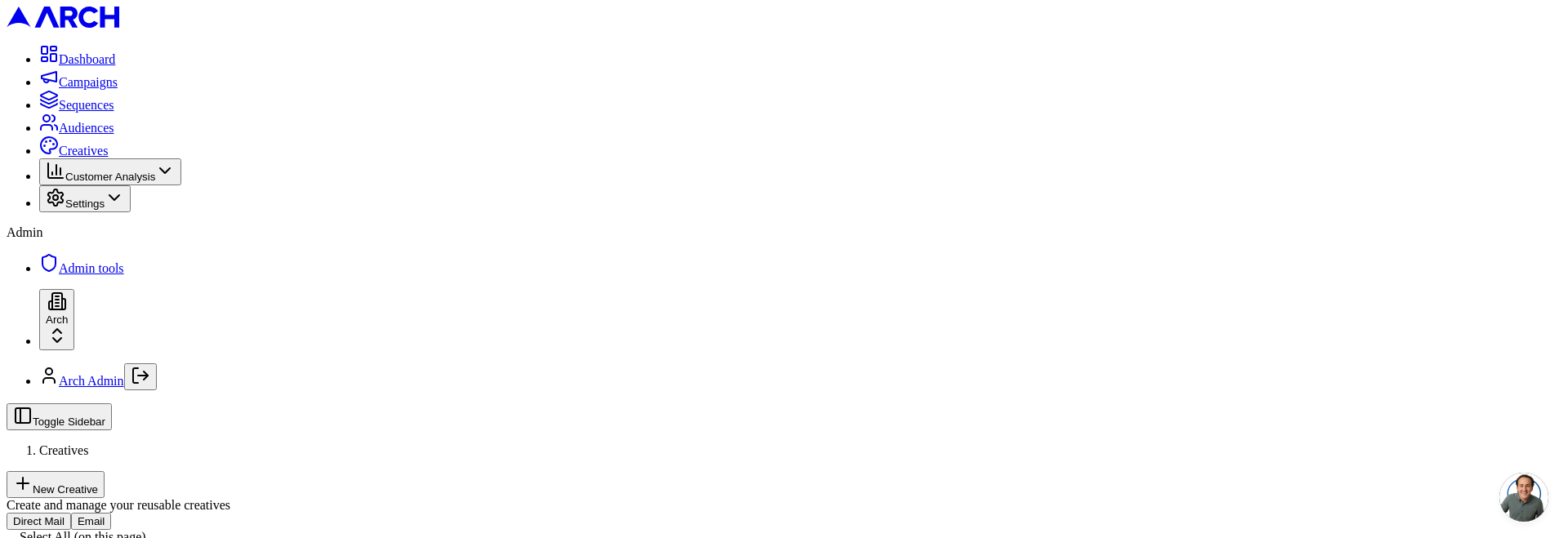
click at [105, 471] on button "New Creative" at bounding box center [55, 485] width 98 height 27
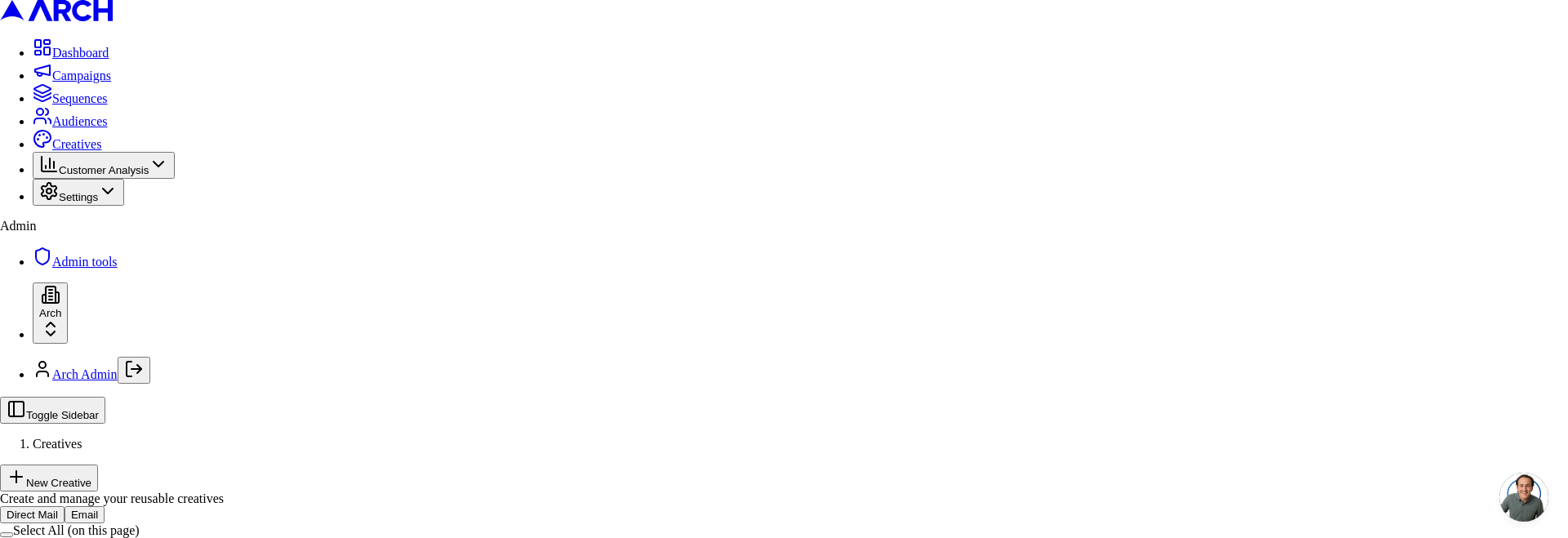
type input "test"
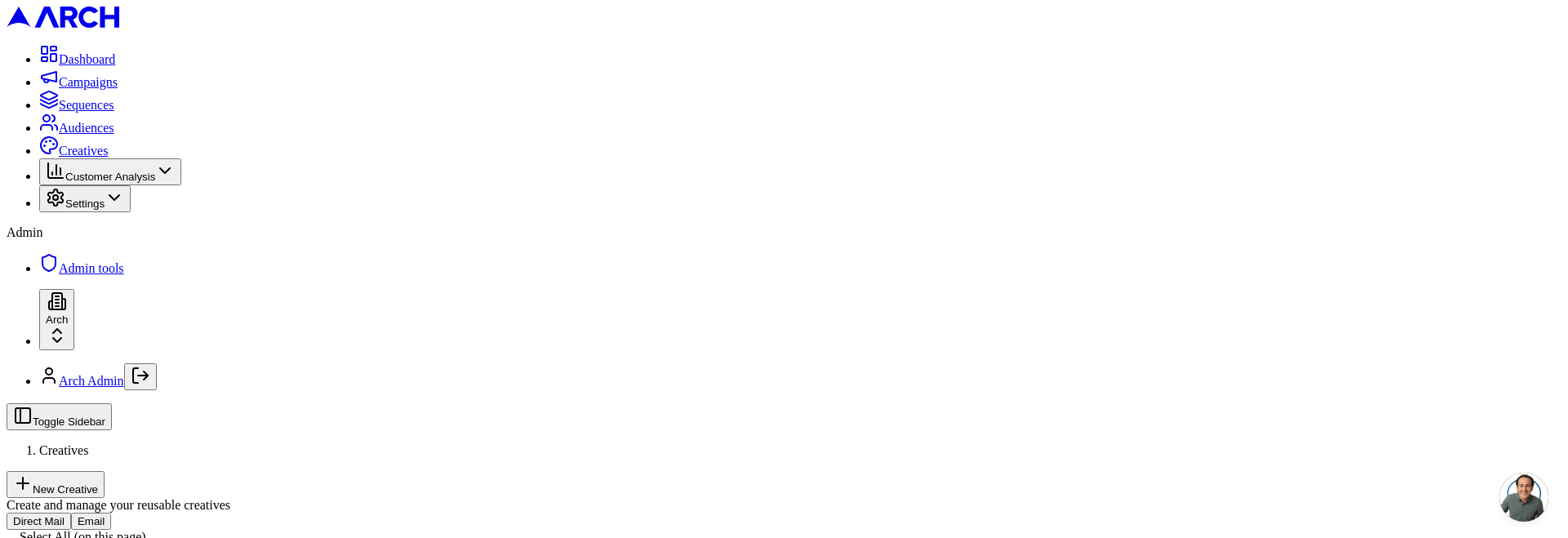
click at [187, 494] on html "Dashboard Campaigns Sequences Audiences Creatives Customer Analysis Settings Ad…" at bounding box center [784, 330] width 1568 height 661
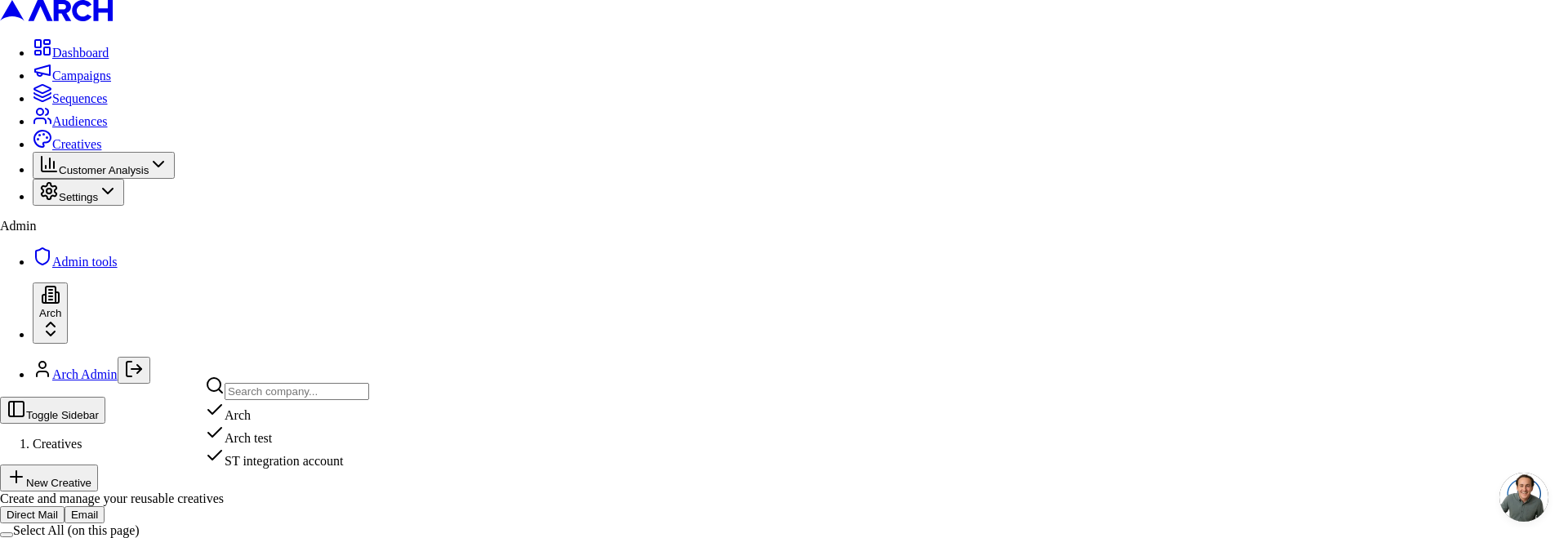
click at [253, 446] on div "Arch test" at bounding box center [287, 434] width 164 height 23
click at [178, 491] on html "Dashboard Campaigns Sequences Audiences Creatives Customer Analysis Settings Ad…" at bounding box center [784, 345] width 1568 height 692
click at [259, 469] on div "ST integration account" at bounding box center [287, 457] width 164 height 23
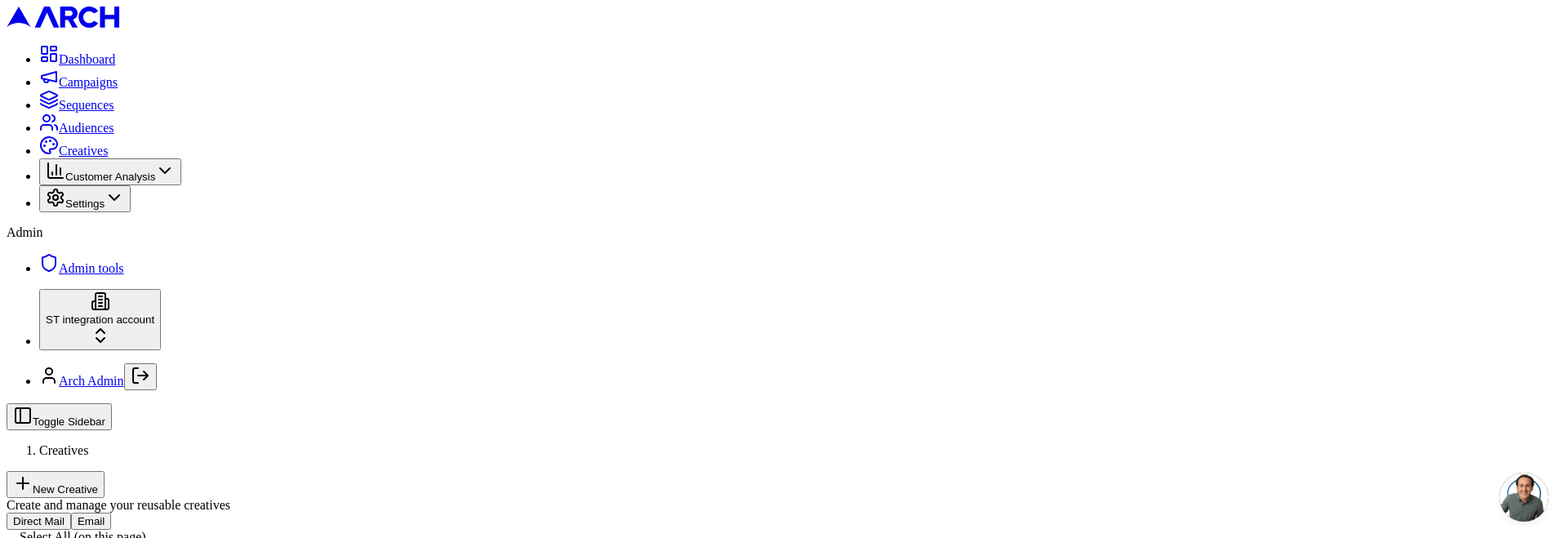
click at [151, 492] on html "Dashboard Campaigns Sequences Audiences Creatives Customer Analysis Settings Ad…" at bounding box center [784, 330] width 1568 height 661
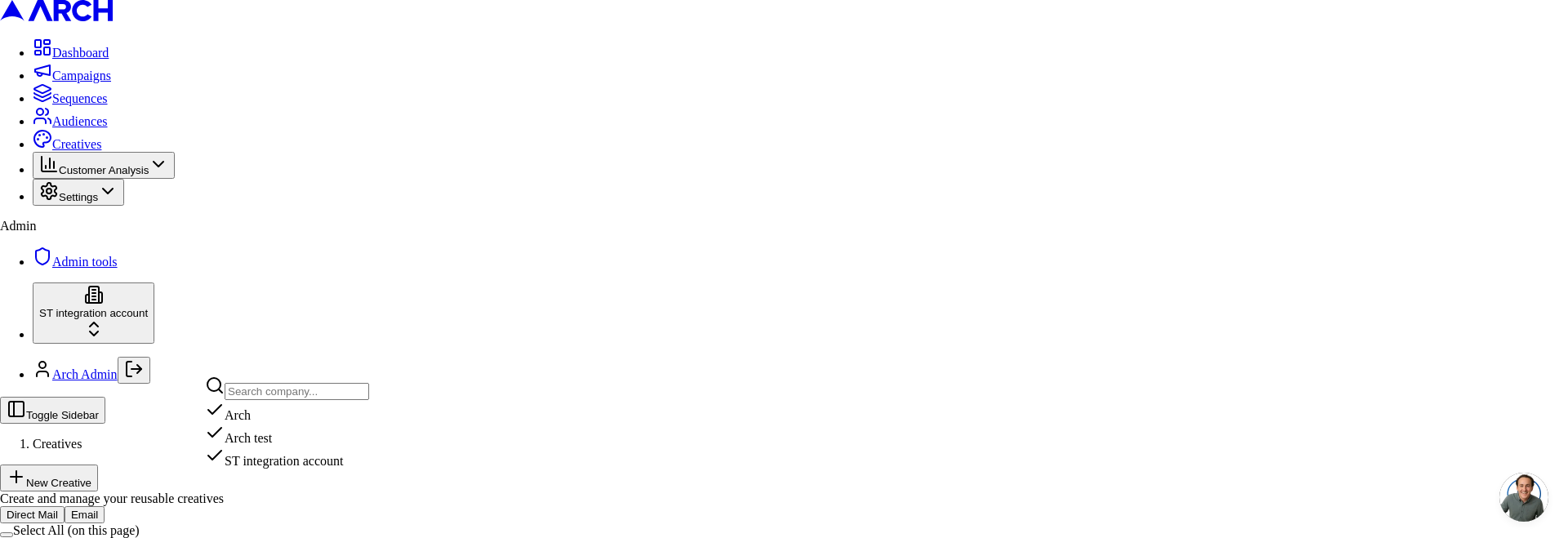
click at [305, 423] on div "Arch" at bounding box center [287, 412] width 164 height 23
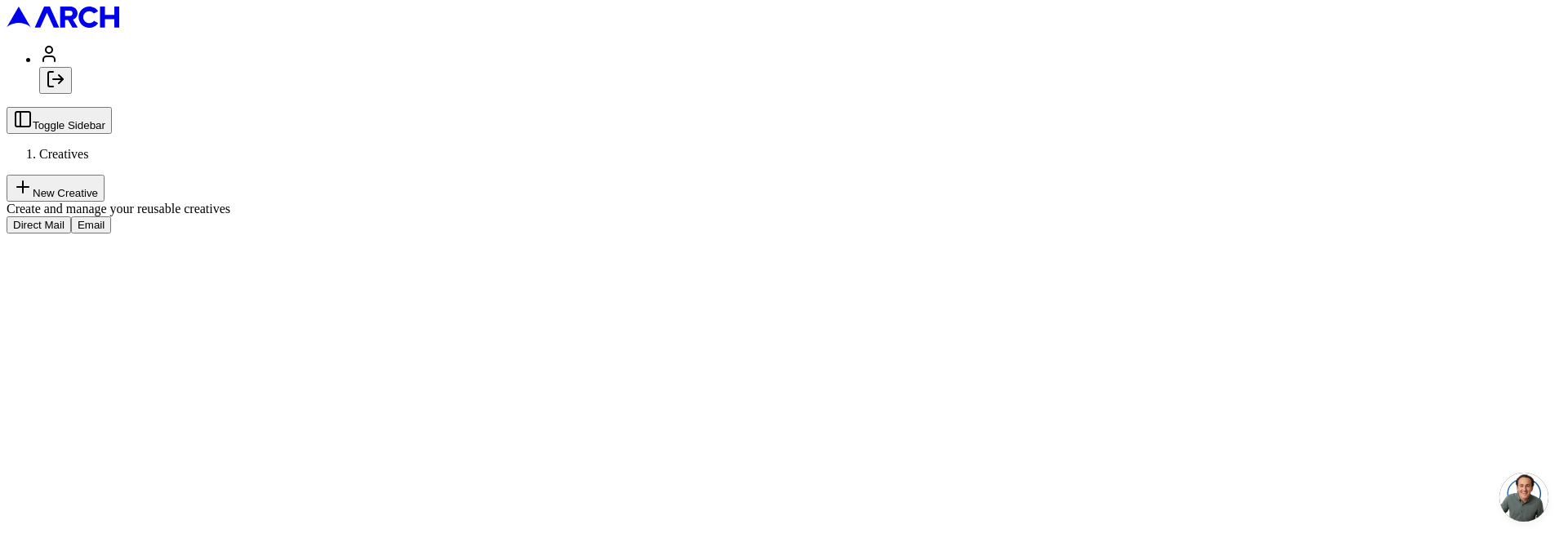
click at [66, 89] on icon "Log out" at bounding box center [55, 79] width 20 height 20
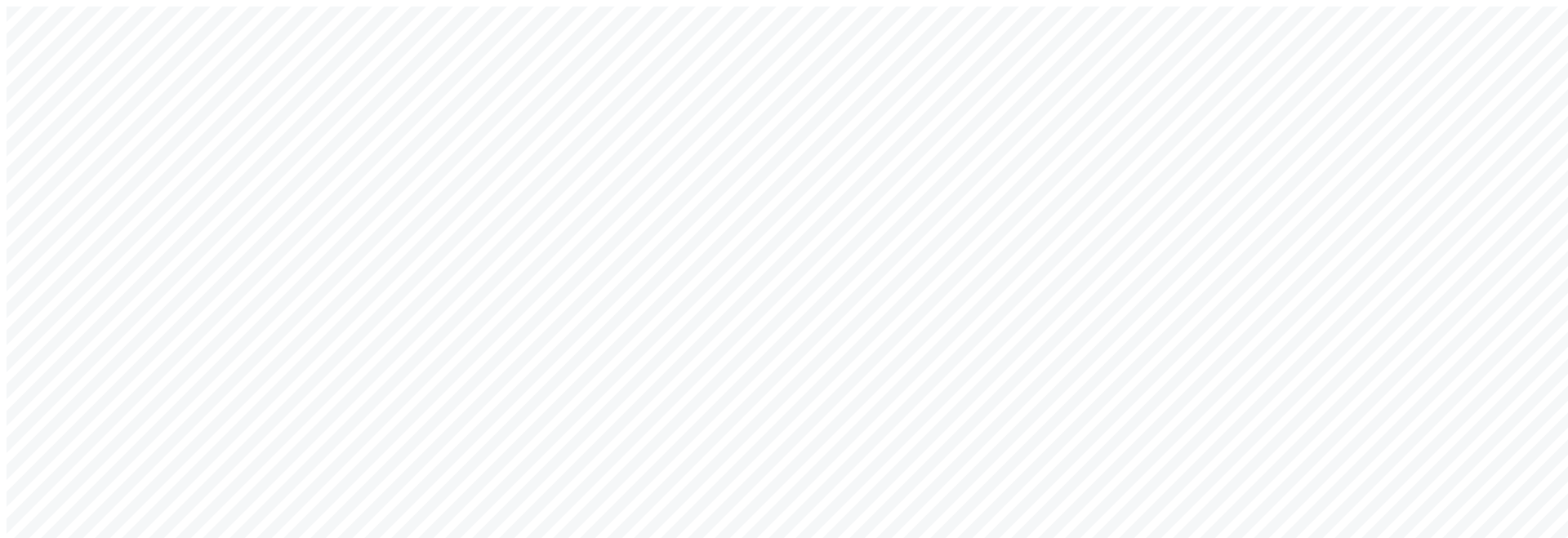
type input "a@[DOMAIN_NAME]"
